Goal: Use online tool/utility: Utilize a website feature to perform a specific function

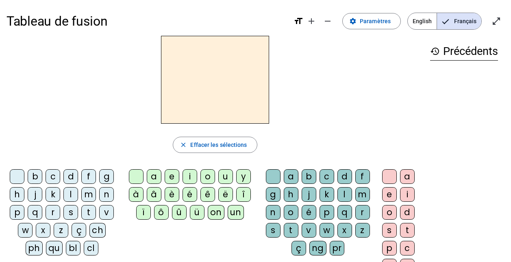
click at [52, 229] on div "qu" at bounding box center [54, 247] width 17 height 15
click at [188, 175] on div "i" at bounding box center [189, 176] width 15 height 15
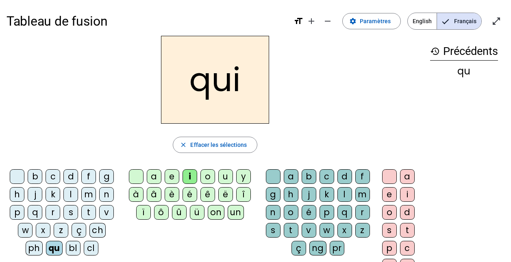
click at [70, 210] on div "s" at bounding box center [70, 212] width 15 height 15
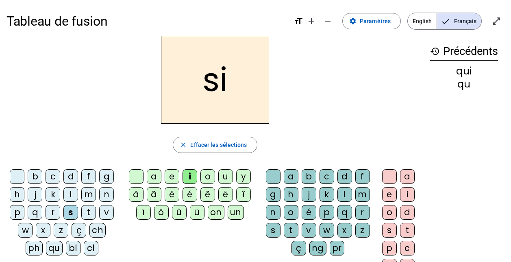
click at [108, 192] on div "n" at bounding box center [106, 194] width 15 height 15
click at [169, 174] on div "e" at bounding box center [171, 176] width 15 height 15
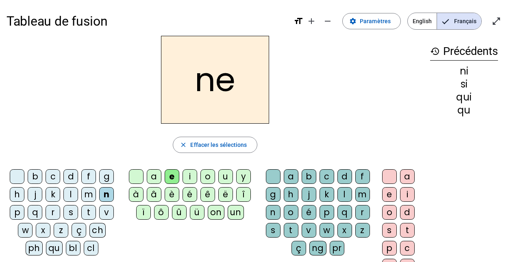
click at [71, 207] on div "s" at bounding box center [70, 212] width 15 height 15
drag, startPoint x: 71, startPoint y: 207, endPoint x: 89, endPoint y: 210, distance: 18.2
click at [89, 210] on div "t" at bounding box center [88, 212] width 15 height 15
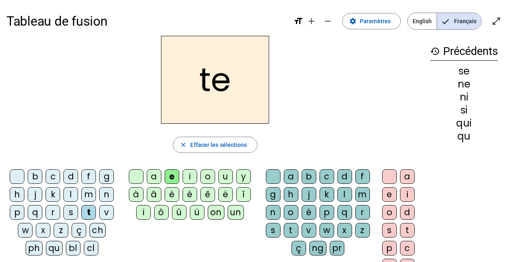
click at [69, 171] on div "d" at bounding box center [70, 176] width 15 height 15
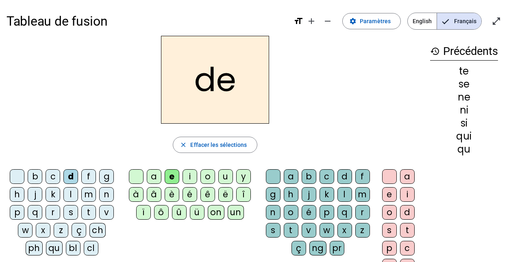
click at [224, 175] on div "u" at bounding box center [225, 176] width 15 height 15
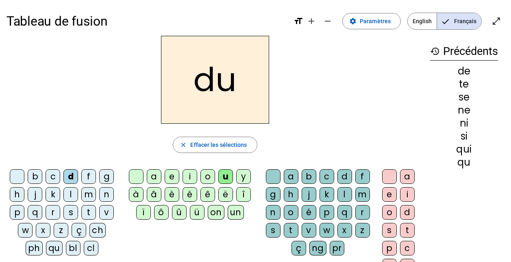
click at [64, 212] on div "s" at bounding box center [70, 212] width 15 height 15
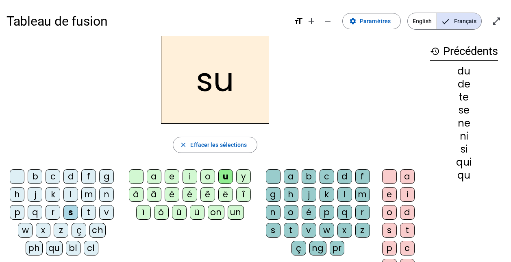
click at [69, 190] on div "l" at bounding box center [70, 194] width 15 height 15
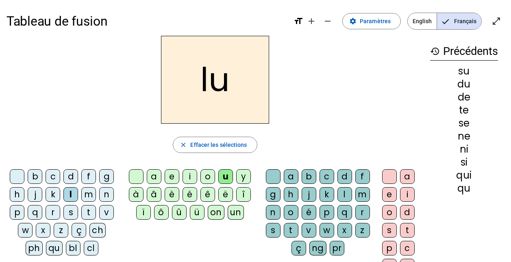
click at [89, 213] on div "t" at bounding box center [88, 212] width 15 height 15
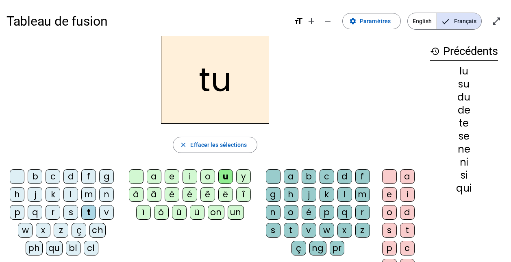
click at [154, 175] on div "a" at bounding box center [154, 176] width 15 height 15
click at [72, 213] on div "s" at bounding box center [70, 212] width 15 height 15
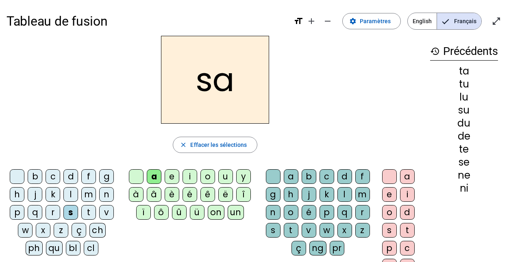
click at [91, 194] on div "m" at bounding box center [88, 194] width 15 height 15
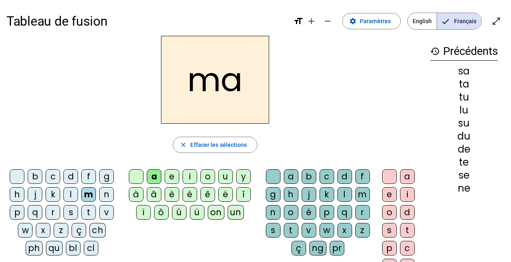
click at [172, 180] on div "e" at bounding box center [171, 176] width 15 height 15
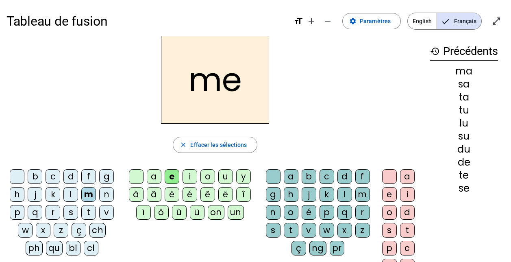
click at [72, 177] on div "d" at bounding box center [70, 176] width 15 height 15
